Goal: Task Accomplishment & Management: Manage account settings

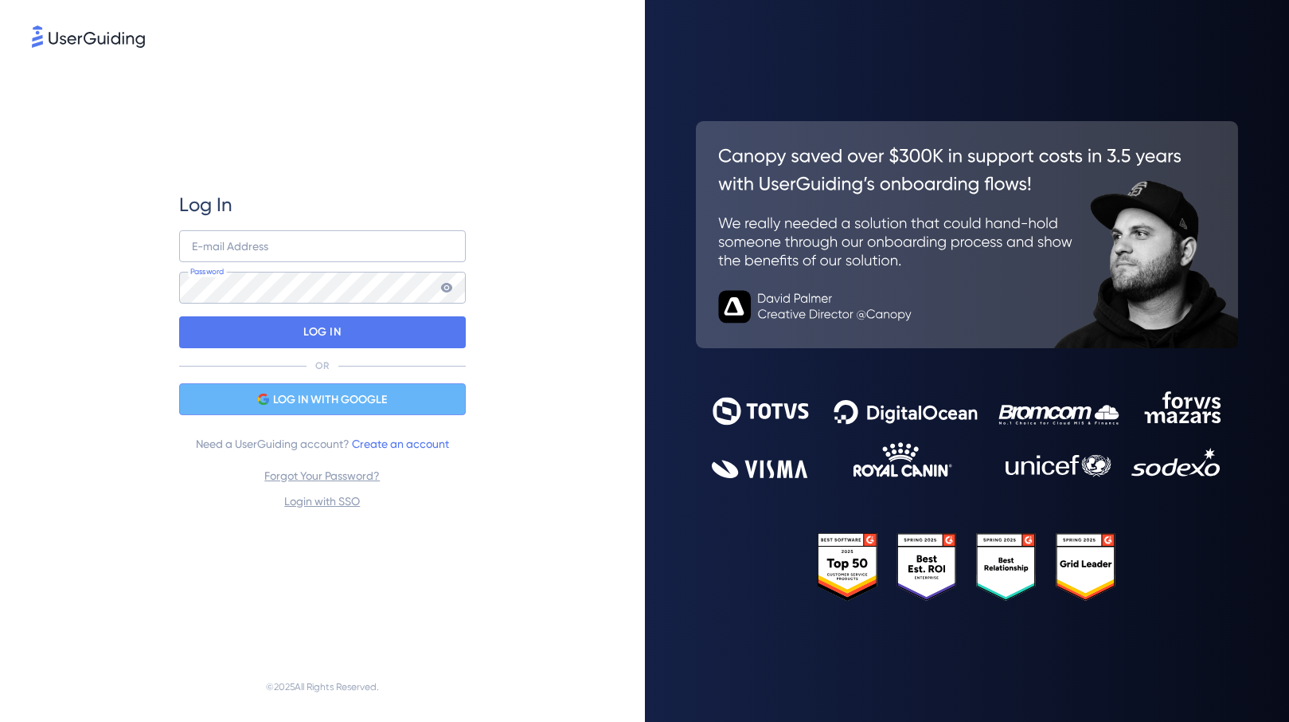
click at [299, 386] on div "LOG IN WITH GOOGLE" at bounding box center [322, 399] width 287 height 32
click at [372, 390] on span "LOG IN WITH GOOGLE" at bounding box center [330, 399] width 114 height 19
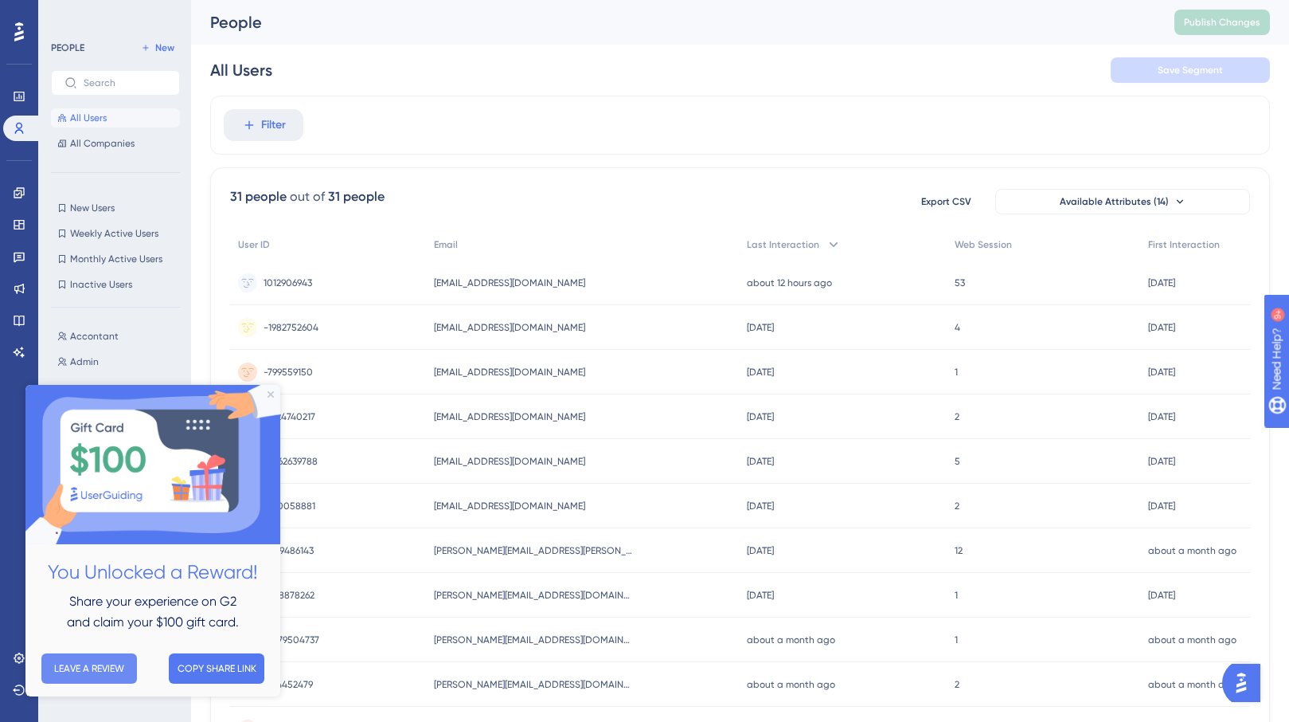
click at [114, 665] on button "LEAVE A REVIEW" at bounding box center [89, 668] width 96 height 30
click at [115, 672] on button "LEAVE A REVIEW" at bounding box center [89, 668] width 96 height 30
click at [265, 395] on img at bounding box center [152, 464] width 255 height 159
click at [21, 130] on icon at bounding box center [19, 128] width 9 height 11
click at [19, 101] on icon at bounding box center [19, 96] width 13 height 13
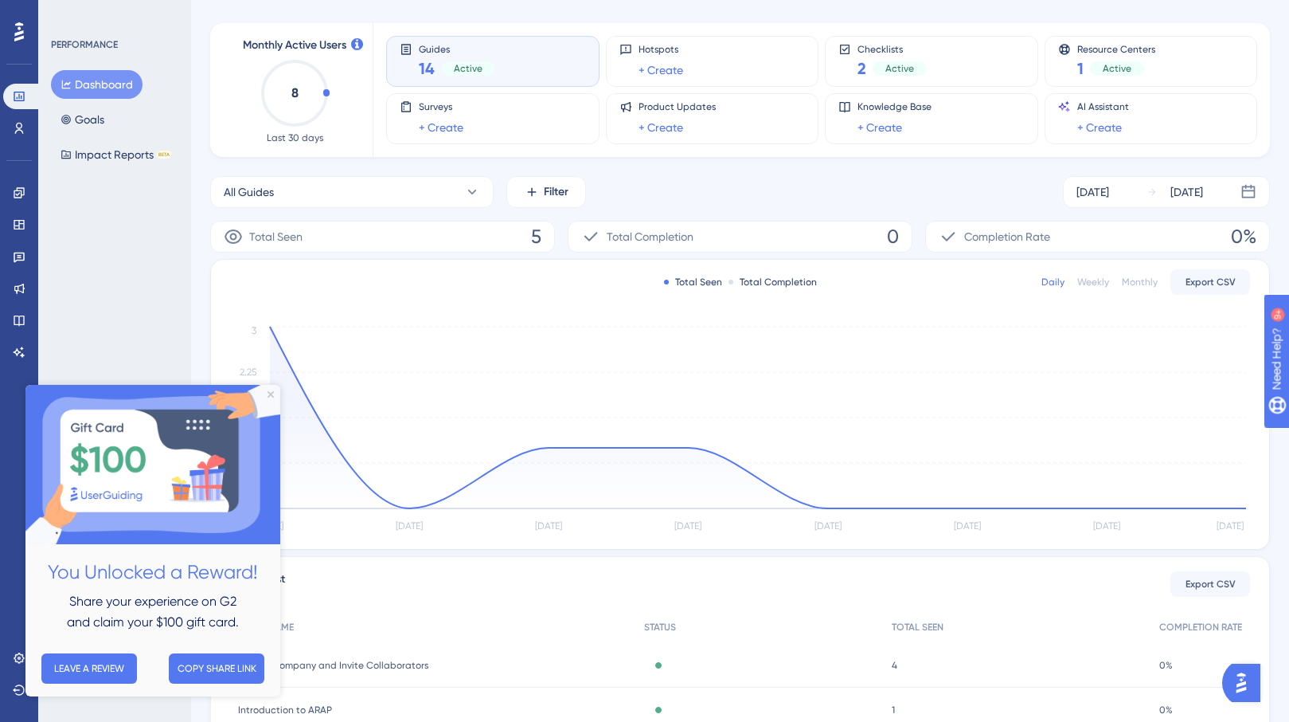
scroll to position [65, 0]
